Goal: Information Seeking & Learning: Learn about a topic

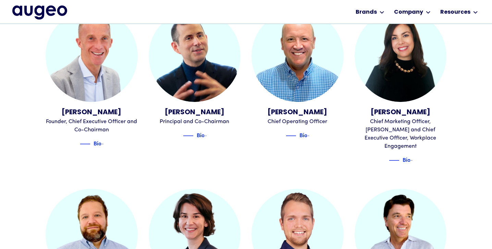
scroll to position [214, 0]
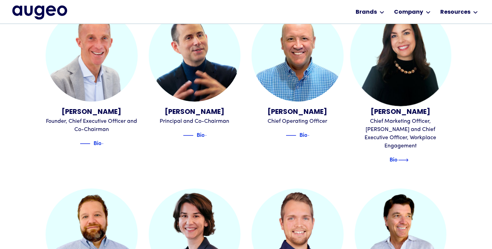
click at [406, 156] on img at bounding box center [403, 160] width 10 height 8
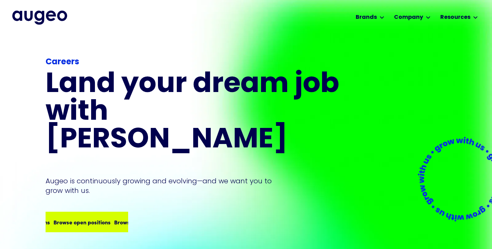
click at [98, 218] on div "Browse open positions" at bounding box center [126, 222] width 57 height 8
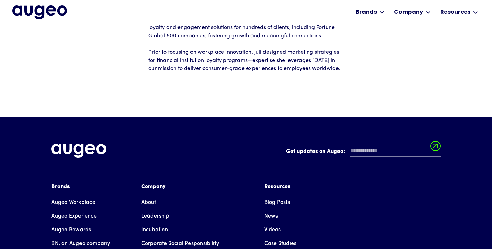
scroll to position [197, 0]
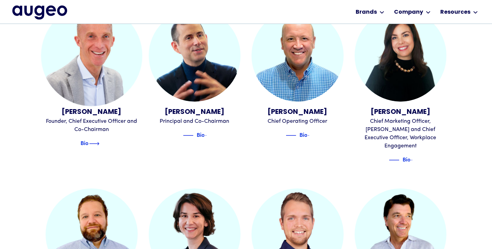
click at [99, 142] on img at bounding box center [94, 144] width 10 height 8
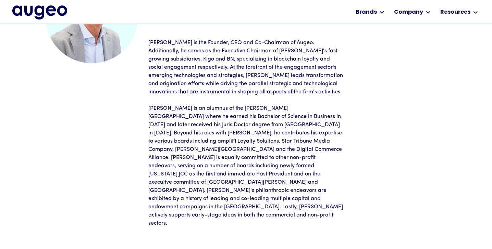
scroll to position [99, 0]
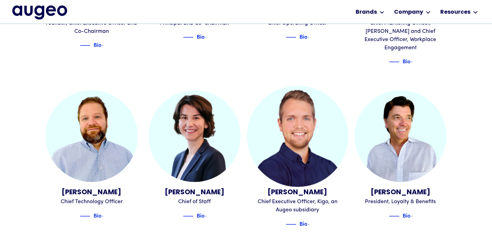
scroll to position [312, 0]
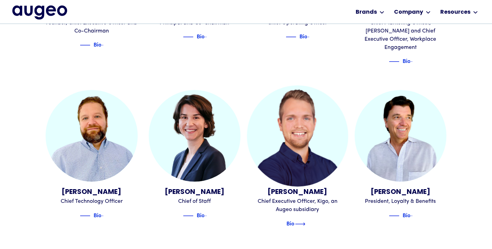
click at [290, 219] on div "Bio" at bounding box center [290, 223] width 8 height 8
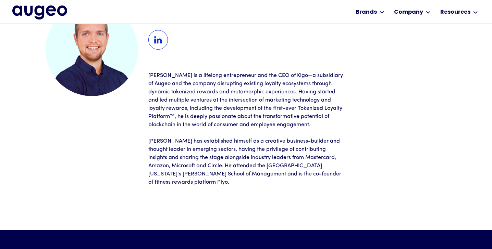
scroll to position [66, 0]
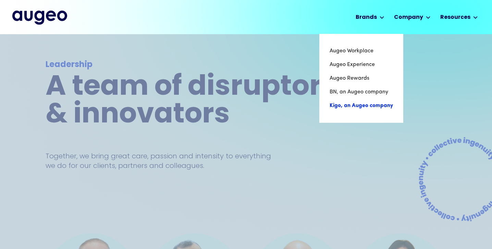
click at [354, 107] on link "Kigo, an Augeo company" at bounding box center [361, 106] width 63 height 14
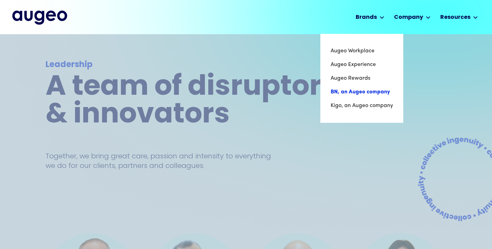
click at [356, 94] on link "BN, an Augeo company" at bounding box center [362, 92] width 62 height 14
click at [350, 78] on link "Augeo Rewards" at bounding box center [362, 79] width 62 height 14
click at [355, 66] on link "Augeo Experience" at bounding box center [362, 65] width 62 height 14
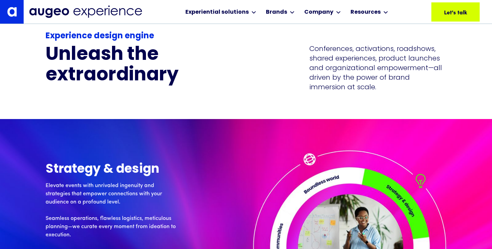
scroll to position [1544, 0]
